Goal: Find specific page/section: Find specific page/section

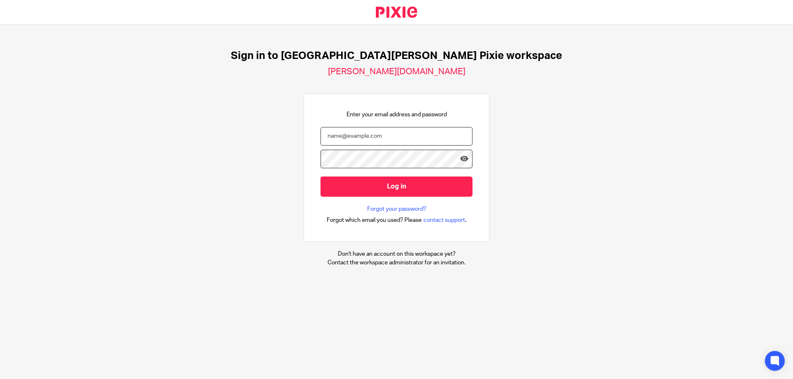
click at [388, 143] on input "email" at bounding box center [396, 136] width 152 height 19
type input "[PERSON_NAME][EMAIL_ADDRESS][PERSON_NAME][DOMAIN_NAME]"
click at [460, 161] on icon at bounding box center [464, 159] width 8 height 8
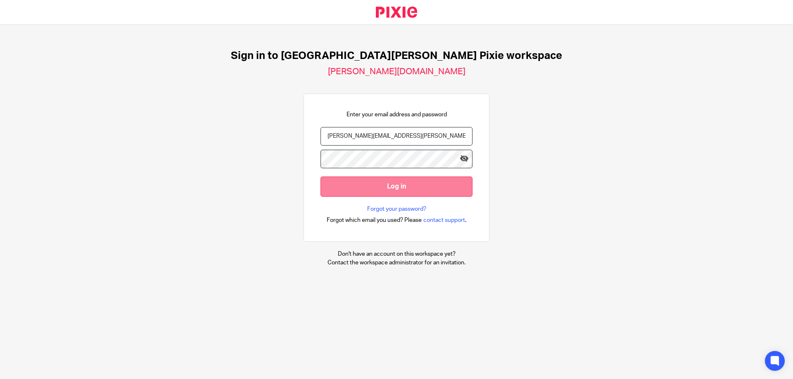
click at [384, 184] on input "Log in" at bounding box center [396, 187] width 152 height 20
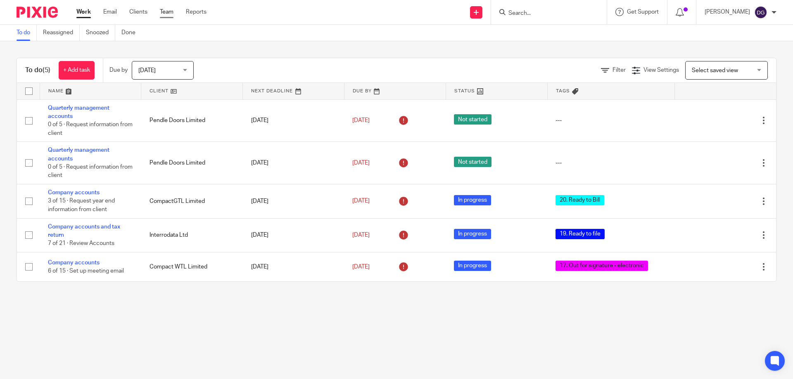
click at [167, 13] on link "Team" at bounding box center [167, 12] width 14 height 8
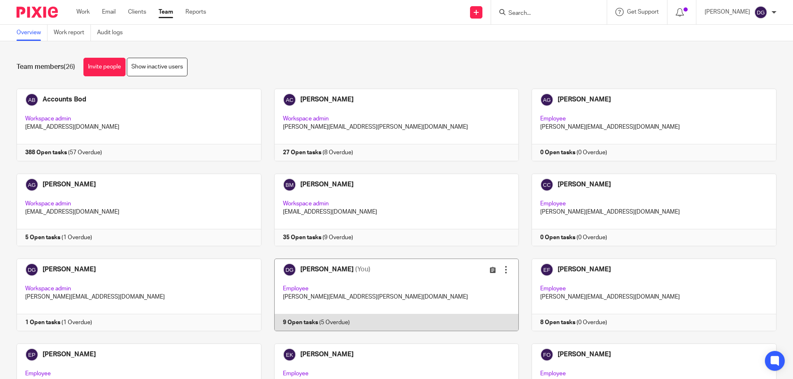
click at [339, 260] on link at bounding box center [390, 295] width 258 height 73
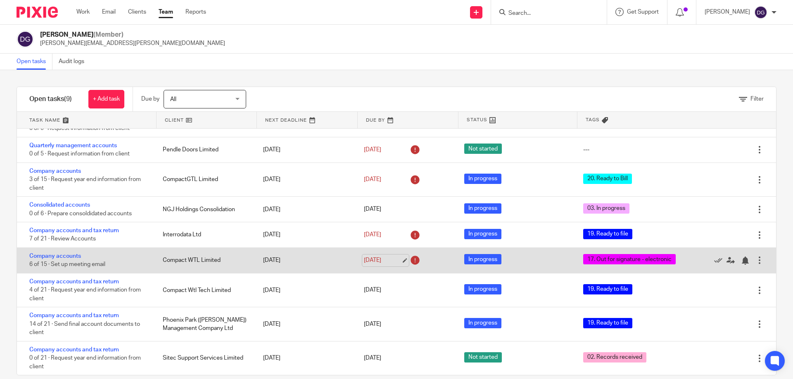
scroll to position [13, 0]
